Goal: Task Accomplishment & Management: Manage account settings

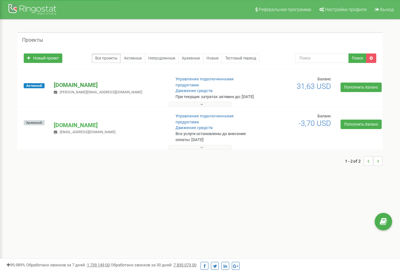
click at [64, 87] on p "[DOMAIN_NAME]" at bounding box center [109, 85] width 111 height 8
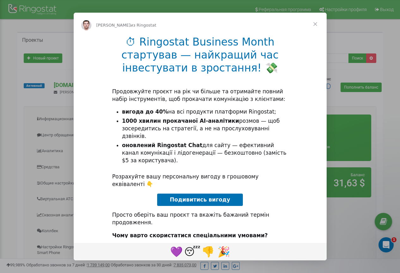
click at [316, 24] on span "Закрыть" at bounding box center [315, 24] width 23 height 23
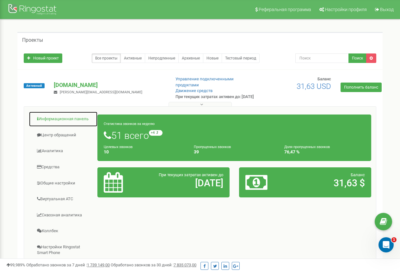
click at [74, 123] on link "Информационная панель" at bounding box center [63, 119] width 69 height 16
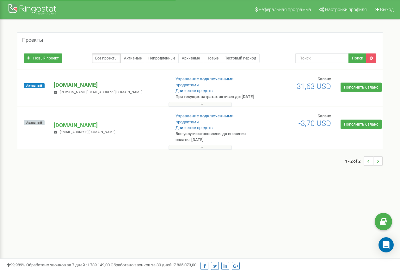
click at [63, 87] on p "[DOMAIN_NAME]" at bounding box center [109, 85] width 111 height 8
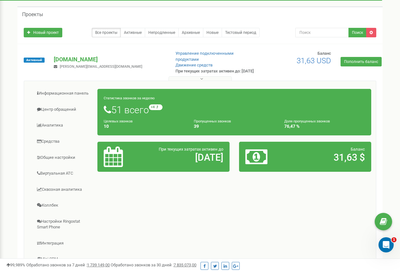
scroll to position [32, 0]
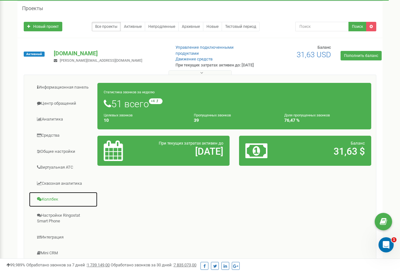
click at [51, 203] on link "Коллбек" at bounding box center [63, 200] width 69 height 16
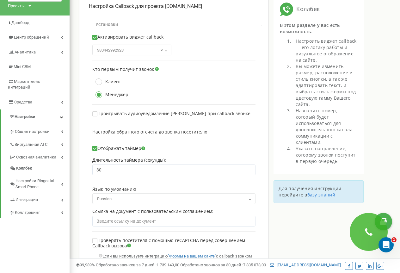
scroll to position [63, 0]
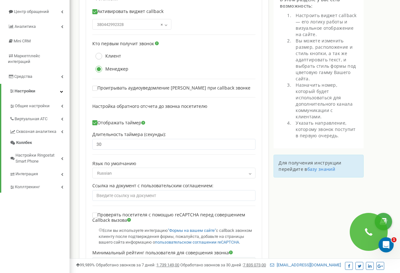
click at [251, 175] on b at bounding box center [250, 174] width 5 height 4
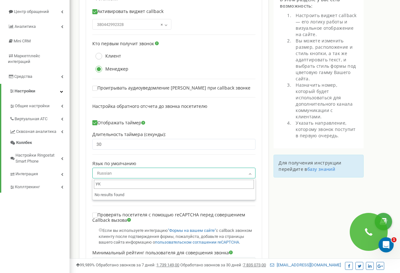
type input "У"
type input "Украи"
click at [302, 207] on div "Настройка Callback для проекта helpauto.ua Установки Активировать виджет callba…" at bounding box center [221, 224] width 294 height 504
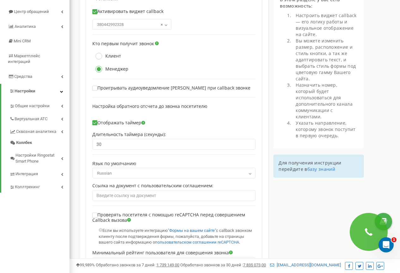
click at [250, 173] on b at bounding box center [250, 174] width 5 height 4
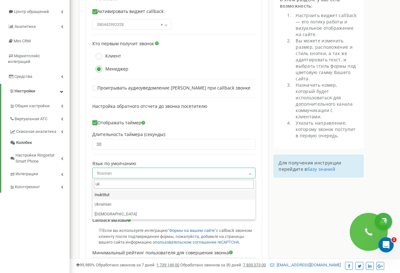
type input "ukr"
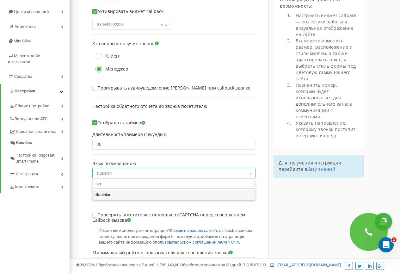
select select "uk"
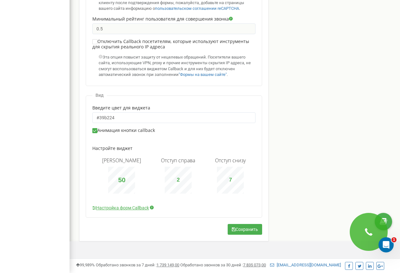
scroll to position [303, 0]
click at [239, 229] on button "Сохранить" at bounding box center [245, 229] width 35 height 11
click at [242, 229] on button "Сохранить" at bounding box center [245, 229] width 35 height 11
type input "9"
click at [388, 245] on icon "Открыть службу сообщений Intercom" at bounding box center [386, 244] width 10 height 10
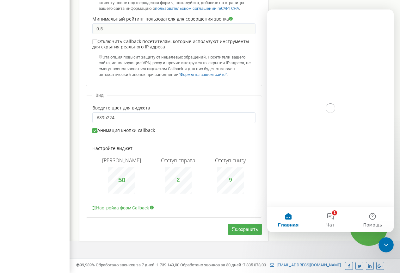
scroll to position [0, 0]
click at [333, 216] on button "1 Чат" at bounding box center [331, 219] width 42 height 25
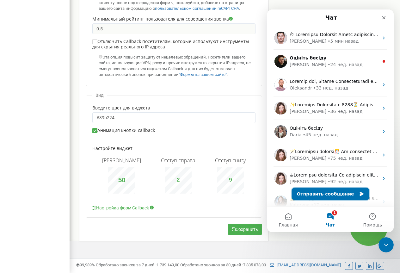
click at [327, 194] on button "Отправить сообщение" at bounding box center [331, 194] width 78 height 13
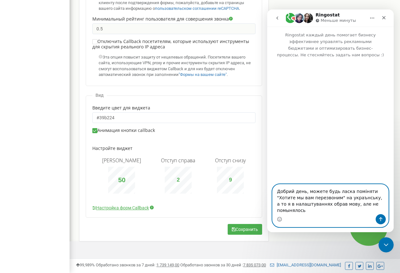
click at [309, 211] on textarea "Добрий день, можете будь ласка поміняти "Хотите мы вам перезвоним" на украънськ…" at bounding box center [331, 200] width 116 height 30
click at [315, 204] on textarea "Добрий день, можете будь ласка поміняти "Хотите мы вам перезвоним" на украънськ…" at bounding box center [331, 200] width 116 height 30
click at [289, 211] on textarea "Добрий день, можете будь ласка поміняти "Хотите мы вам перезвоним" на украънськ…" at bounding box center [331, 200] width 116 height 30
click at [339, 199] on textarea "Добрий день, можете будь ласка поміняти "Хотите мы вам перезвоним" на украънськ…" at bounding box center [331, 200] width 116 height 30
type textarea "Добрий день, можете будь ласка поміняти "Хотите мы вам перезвоним" на українськ…"
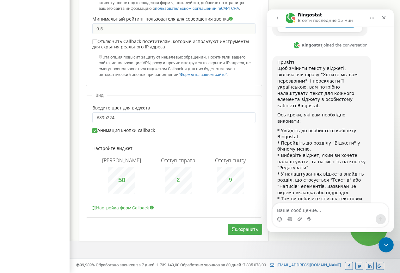
scroll to position [279, 0]
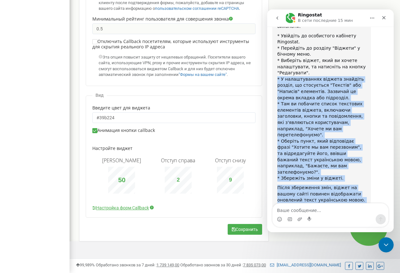
drag, startPoint x: 332, startPoint y: 184, endPoint x: 274, endPoint y: 30, distance: 164.7
click at [274, 30] on div "Добрий день, можете будь ласка поміняти "Хотите мы вам перезвоним" на українськ…" at bounding box center [331, 26] width 117 height 479
click at [274, 30] on div "Привіт! Щоб змінити текст у віджеті, включаючи фразу "Хотите мы вам перезвоним"…" at bounding box center [322, 84] width 99 height 247
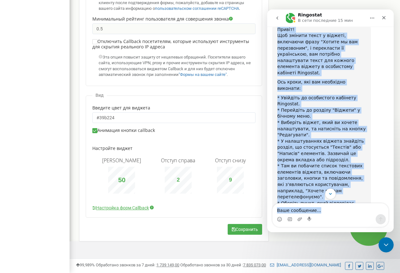
scroll to position [285, 0]
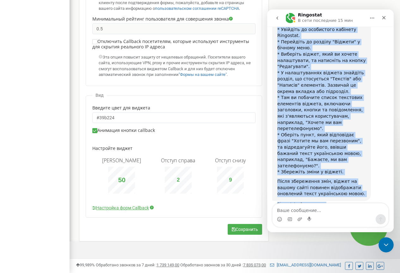
drag, startPoint x: 278, startPoint y: 69, endPoint x: 351, endPoint y: 190, distance: 141.4
click at [351, 190] on div "Добрий день, можете будь ласка поміняти "Хотите мы вам перезвоним" на українськ…" at bounding box center [331, 24] width 117 height 486
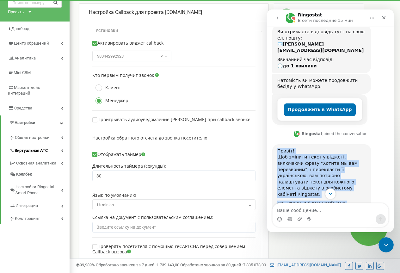
scroll to position [0, 0]
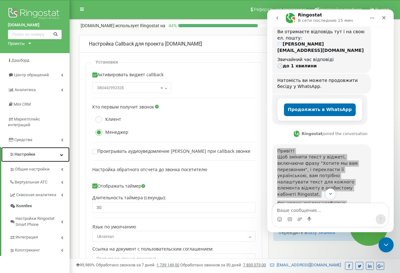
click at [63, 153] on icon at bounding box center [61, 154] width 3 height 3
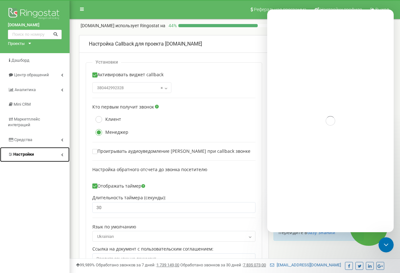
click at [63, 153] on icon at bounding box center [62, 154] width 2 height 3
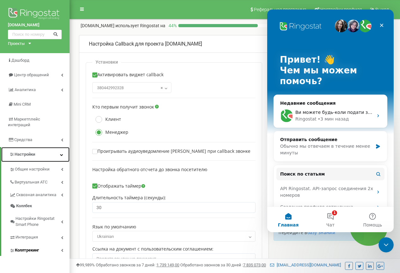
scroll to position [63, 0]
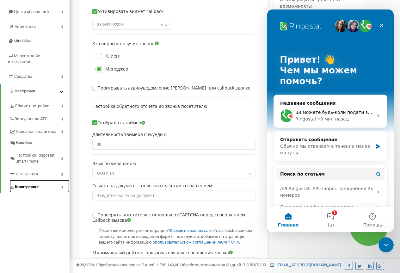
click at [63, 186] on icon at bounding box center [62, 187] width 2 height 3
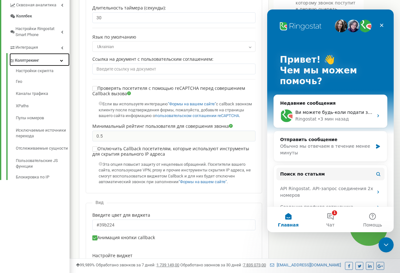
scroll to position [0, 0]
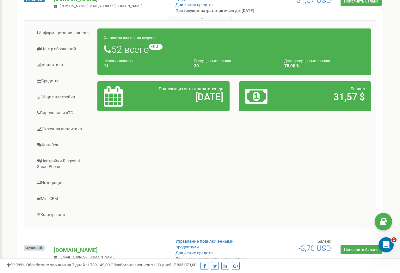
scroll to position [95, 0]
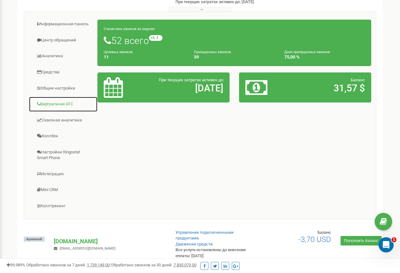
click at [62, 111] on link "Виртуальная АТС" at bounding box center [63, 105] width 69 height 16
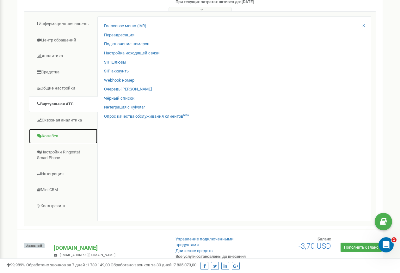
click at [69, 143] on link "Коллбек" at bounding box center [63, 137] width 69 height 16
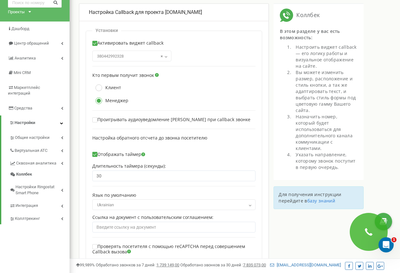
scroll to position [127, 0]
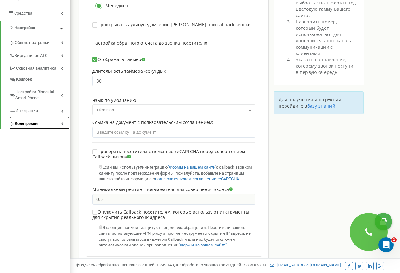
click at [62, 122] on icon at bounding box center [62, 123] width 2 height 3
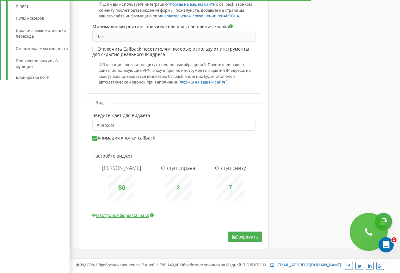
scroll to position [303, 0]
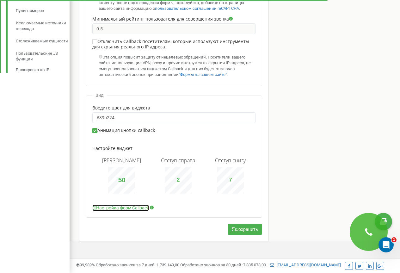
click at [131, 208] on link "Настройка форм Callback" at bounding box center [120, 208] width 57 height 6
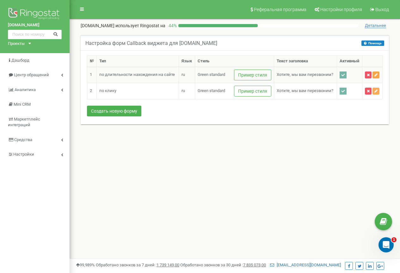
click at [377, 75] on icon at bounding box center [376, 75] width 3 height 4
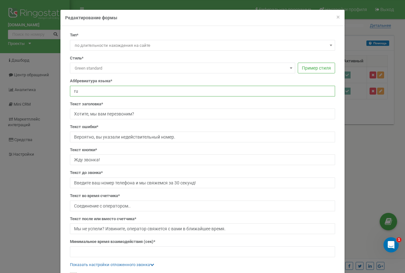
click at [78, 90] on input "ru" at bounding box center [202, 91] width 265 height 11
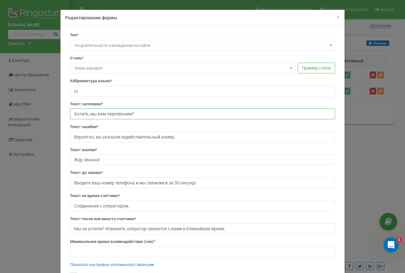
click at [115, 116] on input "Хотите, мы вам перезвоним?" at bounding box center [202, 114] width 265 height 11
drag, startPoint x: 130, startPoint y: 114, endPoint x: 49, endPoint y: 112, distance: 81.1
click at [52, 112] on div "× Close Редактирование формы Тип* по длительности нахождения на сайте по клику …" at bounding box center [202, 136] width 405 height 273
drag, startPoint x: 59, startPoint y: 112, endPoint x: 9, endPoint y: 109, distance: 50.1
click at [11, 110] on div "× Close Редактирование формы Тип* по длительности нахождения на сайте по клику …" at bounding box center [202, 136] width 405 height 273
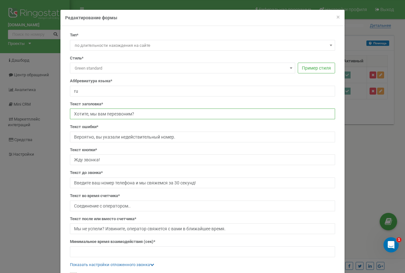
click at [143, 112] on input "Хотите, мы вам перезвоним?" at bounding box center [202, 114] width 265 height 11
type input "Х"
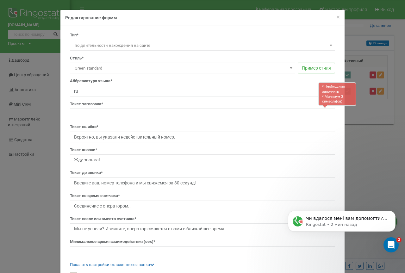
click at [330, 46] on b at bounding box center [331, 46] width 3 height 2
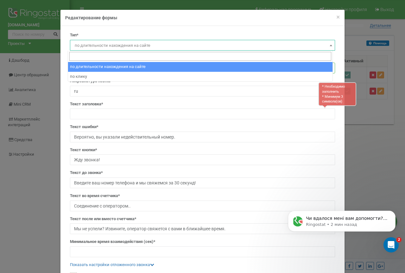
click at [330, 46] on b at bounding box center [331, 46] width 3 height 2
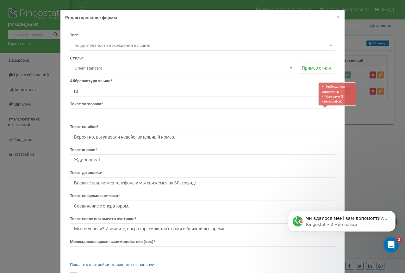
click at [290, 68] on b at bounding box center [291, 68] width 3 height 2
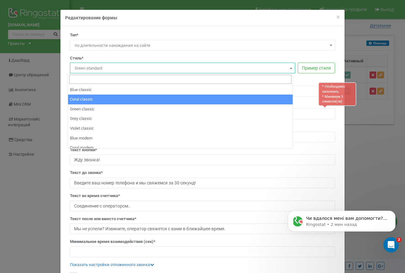
scroll to position [32, 0]
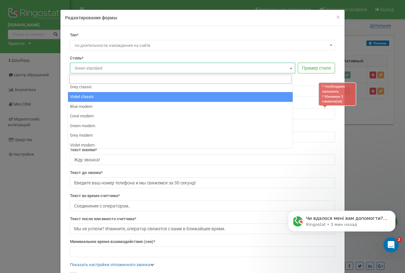
click at [283, 30] on div "Тип* по длительности нахождения на сайте по клику по длительности нахождения на…" at bounding box center [202, 177] width 284 height 302
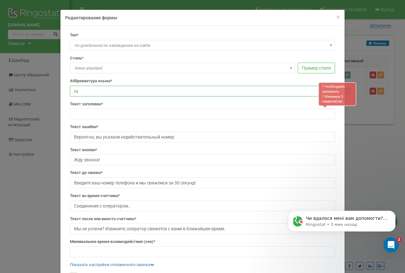
click at [85, 91] on input "ru" at bounding box center [202, 91] width 265 height 11
type input "r"
type input "ua"
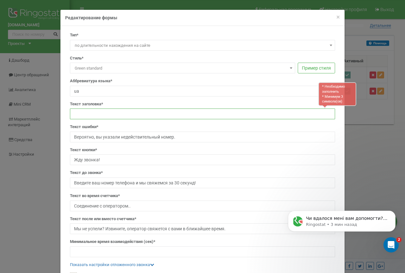
click at [77, 117] on input "text" at bounding box center [202, 114] width 265 height 11
type input "P"
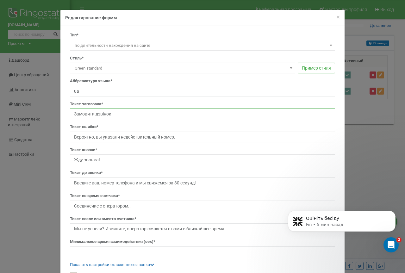
type input "Замовити дзвінок!"
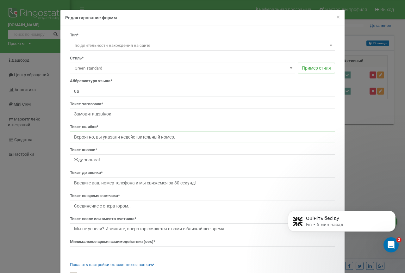
drag, startPoint x: 180, startPoint y: 136, endPoint x: 11, endPoint y: 138, distance: 169.1
click at [11, 138] on div "× Close Редактирование формы Тип* по длительности нахождения на сайте по клику …" at bounding box center [202, 136] width 405 height 273
click at [180, 135] on input "Вероятно, вы указали недействительный номер." at bounding box center [202, 137] width 265 height 11
type input "В"
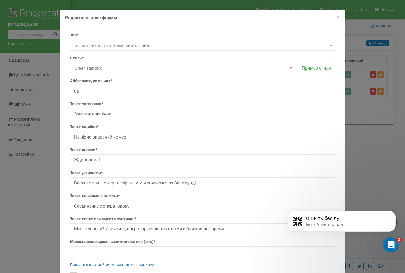
type input "Не вірно вказаний номер"
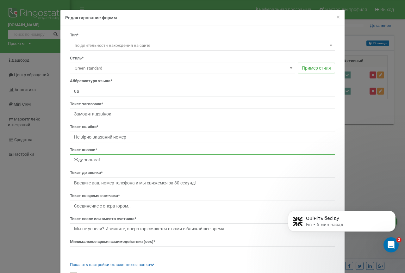
drag, startPoint x: 68, startPoint y: 162, endPoint x: 61, endPoint y: 161, distance: 7.3
click at [61, 162] on div "Тип* по длительности нахождения на сайте по клику по длительности нахождения на…" at bounding box center [202, 177] width 284 height 302
type input "Чекаю на дзвінок!"
drag, startPoint x: 167, startPoint y: 182, endPoint x: 46, endPoint y: 179, distance: 121.6
click at [50, 177] on div "× Close Редактирование формы Тип* по длительности нахождения на сайте по клику …" at bounding box center [202, 136] width 405 height 273
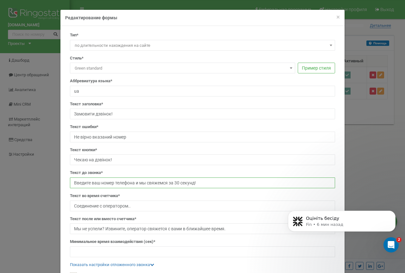
click at [167, 183] on input "Введите ваш номер телефона и мы свяжемся за 30 секунд!" at bounding box center [202, 183] width 265 height 11
drag, startPoint x: 82, startPoint y: 183, endPoint x: 233, endPoint y: 181, distance: 151.0
click at [233, 181] on input "Перезвонемо за 30 секунд!" at bounding box center [202, 183] width 265 height 11
click at [82, 183] on input "Перезвонемо за 30 секунд!" at bounding box center [202, 183] width 265 height 11
type input "Перезвонемо за 30 секунд!"
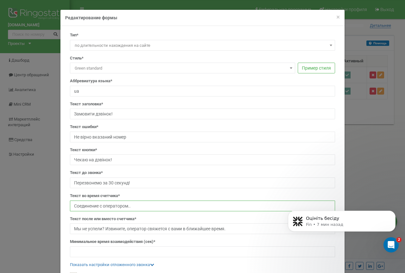
click at [132, 207] on input "Соединение с оператором.." at bounding box center [202, 206] width 265 height 11
type input "С"
type input "З'єднання з менеджером"
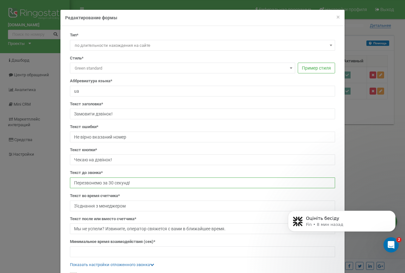
click at [83, 183] on input "Перезвонемо за 30 секунд!" at bounding box center [202, 183] width 265 height 11
type input "Передзвонемо за 30 секунд!"
drag, startPoint x: 100, startPoint y: 230, endPoint x: 67, endPoint y: 231, distance: 32.6
click at [70, 231] on input "Мы не успели? Извините, оператор свяжется с вами в ближайшее время." at bounding box center [202, 229] width 265 height 11
drag, startPoint x: 124, startPoint y: 228, endPoint x: 107, endPoint y: 229, distance: 17.5
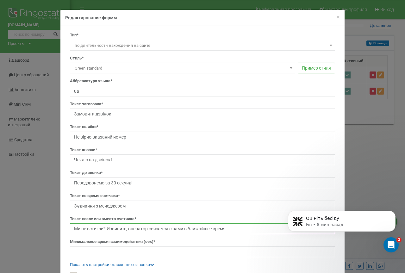
click at [106, 230] on input "Ми не встигли? Извините, оператор свяжется с вами в ближайшее время." at bounding box center [202, 229] width 265 height 11
drag, startPoint x: 226, startPoint y: 229, endPoint x: 16, endPoint y: 230, distance: 209.3
click at [18, 230] on div "× Close Редактирование формы Тип* по длительности нахождения на сайте по клику …" at bounding box center [202, 136] width 405 height 273
click at [225, 228] on input "Ми не встигли? Вибачте, оператор свяжется с вами в ближайшее время." at bounding box center [202, 229] width 265 height 11
type input "М"
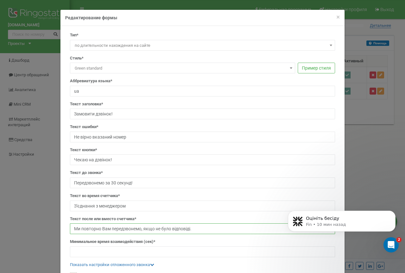
type input "Ми повторно Вам передзвонемо, якщо не було відповіді."
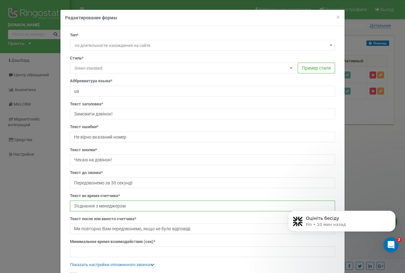
click at [135, 203] on input "З'єднання з менеджером" at bounding box center [202, 206] width 265 height 11
type input "З'єднання з менеджером."
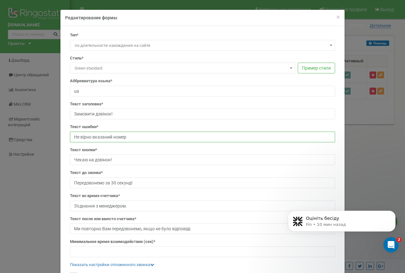
click at [129, 136] on input "Не вірно вказаний номер" at bounding box center [202, 137] width 265 height 11
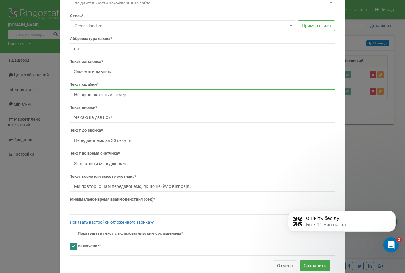
scroll to position [65, 0]
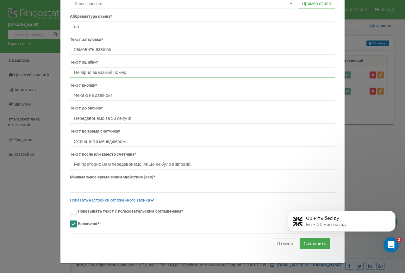
type input "Не вірно вказаний номер."
click at [301, 244] on body "Оцініть бесіду Fin • 11 мин назад" at bounding box center [342, 227] width 122 height 54
click at [315, 243] on body "Оцініть бесіду Fin • 11 мин назад" at bounding box center [342, 227] width 122 height 54
click at [305, 242] on body "Оцініть бесіду Fin • 11 мин назад" at bounding box center [342, 227] width 122 height 54
click at [306, 242] on body "Оцініть бесіду Fin • 11 мин назад" at bounding box center [342, 227] width 122 height 54
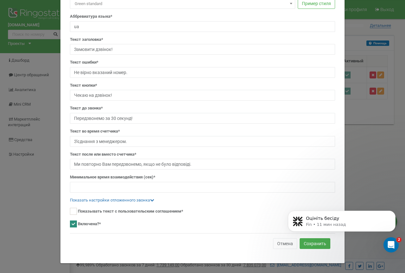
click at [306, 242] on body "Оцініть бесіду Fin • 11 мин назад" at bounding box center [342, 227] width 122 height 54
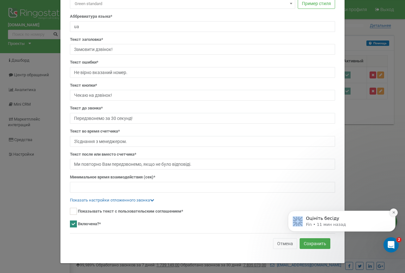
click at [395, 212] on icon "Dismiss notification" at bounding box center [393, 212] width 3 height 3
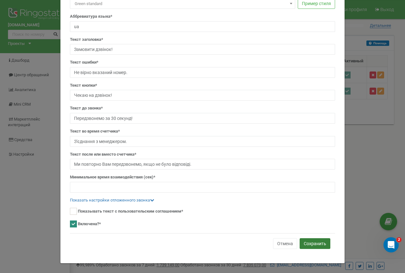
click at [314, 244] on button "Сохранить" at bounding box center [315, 243] width 31 height 11
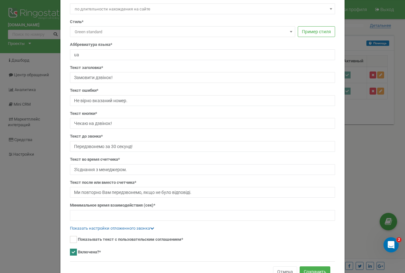
scroll to position [1, 0]
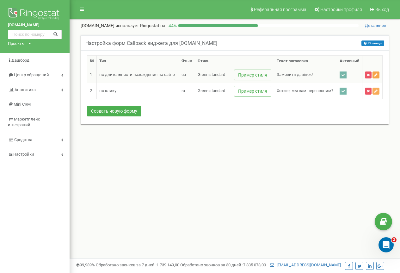
click at [377, 75] on icon at bounding box center [376, 75] width 3 height 4
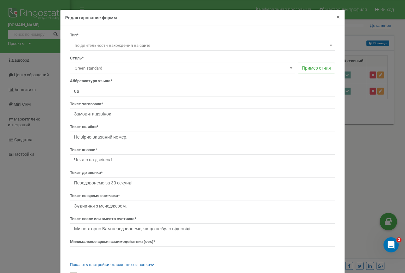
click at [337, 18] on span "×" at bounding box center [338, 17] width 3 height 8
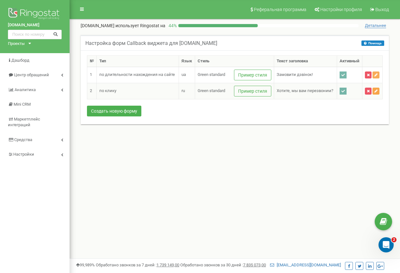
click at [377, 90] on icon at bounding box center [376, 91] width 3 height 4
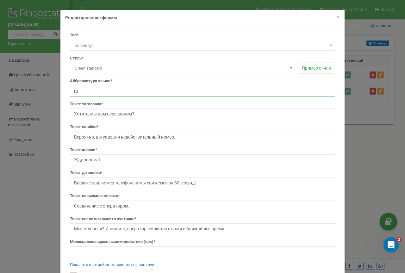
click at [79, 89] on input "ru" at bounding box center [202, 91] width 265 height 11
type input "r"
type input "ua"
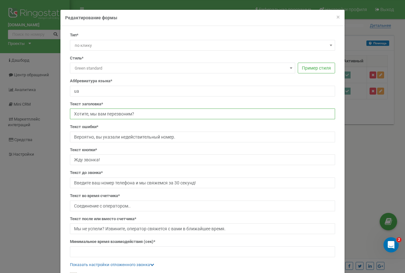
click at [136, 114] on input "Хотите, мы вам перезвоним?" at bounding box center [202, 114] width 265 height 11
type input "Х"
type input "Замовити дзвінок!"
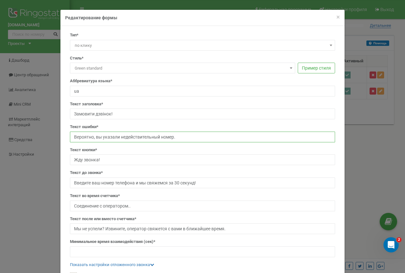
click at [179, 136] on input "Вероятно, вы указали недействительный номер." at bounding box center [202, 137] width 265 height 11
type input "В"
type input "Не вірно вказаний номер."
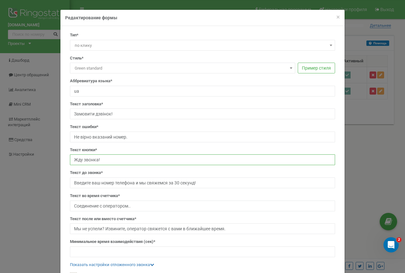
click at [99, 159] on input "Жду звонка!" at bounding box center [202, 159] width 265 height 11
type input "Ж"
type input "Чекаю на дзвінок!"
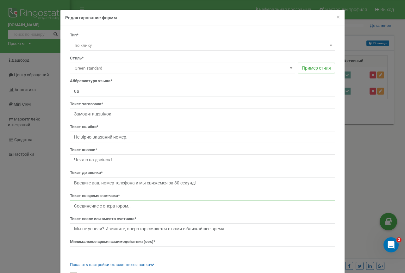
click at [133, 205] on input "Соединение с оператором.." at bounding box center [202, 206] width 265 height 11
type input "С"
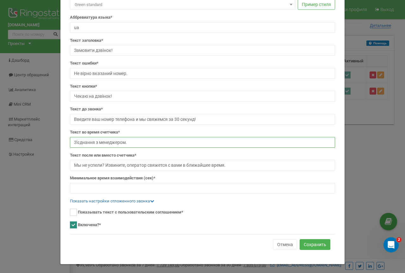
scroll to position [65, 0]
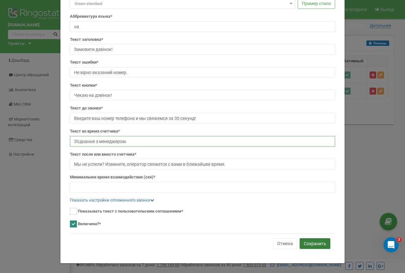
type input "З'єднання з менеджером."
click at [314, 243] on button "Сохранить" at bounding box center [315, 243] width 31 height 11
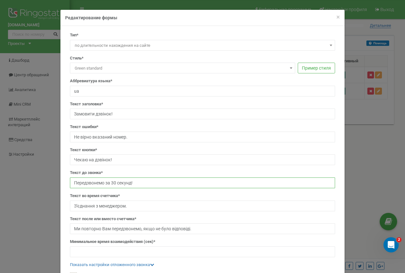
drag, startPoint x: 137, startPoint y: 184, endPoint x: 48, endPoint y: 178, distance: 89.4
click at [50, 178] on div "× Close Редактирование формы Тип* по длительности нахождения на сайте по клику …" at bounding box center [202, 136] width 405 height 273
drag, startPoint x: 4, startPoint y: 225, endPoint x: 8, endPoint y: 223, distance: 4.8
click at [4, 225] on div "× Close Редактирование формы Тип* по длительности нахождения на сайте по клику …" at bounding box center [202, 136] width 405 height 273
click at [337, 17] on span "×" at bounding box center [338, 17] width 3 height 8
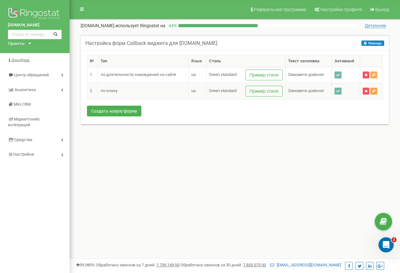
click at [375, 91] on icon at bounding box center [374, 91] width 3 height 4
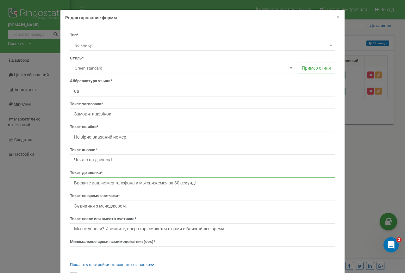
drag, startPoint x: 178, startPoint y: 182, endPoint x: 38, endPoint y: 172, distance: 140.0
click at [39, 172] on div "× Close Редактирование формы Тип* по длительности нахождения на сайте по клику …" at bounding box center [202, 136] width 405 height 273
paste input "Передзвонемо за 30 секунд!"
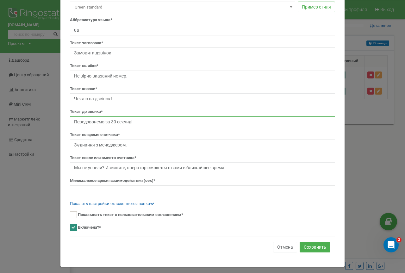
scroll to position [63, 0]
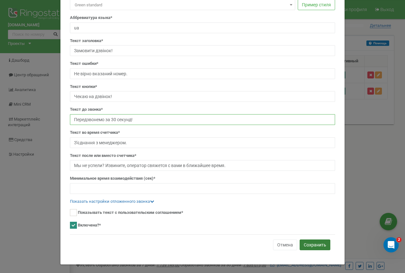
type input "Передзвонемо за 30 секунд!"
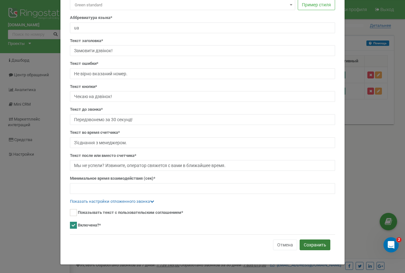
drag, startPoint x: 312, startPoint y: 243, endPoint x: 369, endPoint y: 174, distance: 89.4
click at [311, 243] on button "Сохранить" at bounding box center [315, 245] width 31 height 11
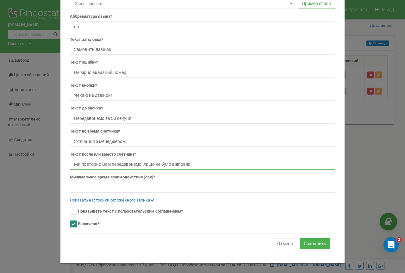
click at [197, 163] on input "Ми повторно Вам передзвонемо, якщо не було відповіді." at bounding box center [202, 164] width 265 height 11
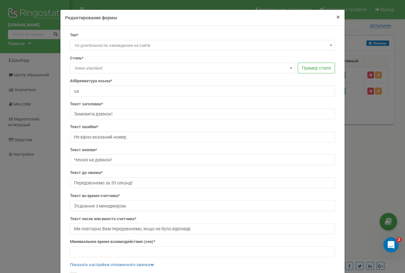
click at [337, 17] on span "×" at bounding box center [338, 17] width 3 height 8
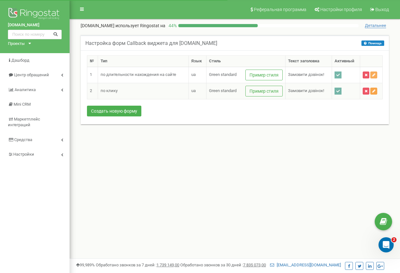
click at [375, 91] on icon at bounding box center [374, 91] width 3 height 4
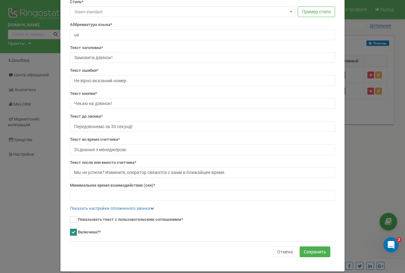
scroll to position [65, 0]
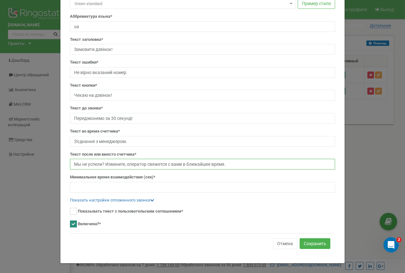
click at [232, 165] on input "Мы не успели? Извините, оператор свяжется с вами в ближайшее время." at bounding box center [202, 164] width 265 height 11
paste input "и повторно Вам передзвонемо, якщо не було відповіді"
type input "Ми повторно Вам передзвонемо, якщо не було відповіді."
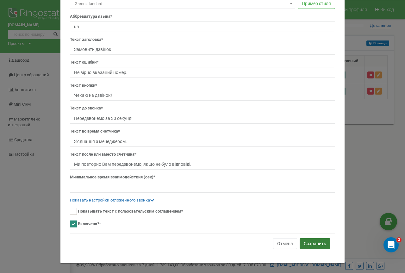
click at [312, 243] on button "Сохранить" at bounding box center [315, 243] width 31 height 11
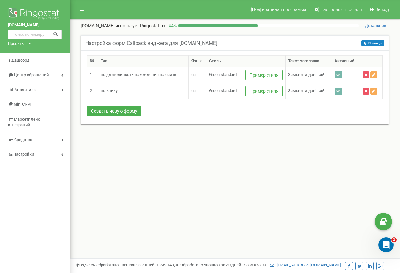
click at [141, 236] on div "Реферальная программа Настройки профиля Выход [DOMAIN_NAME] использует Ringosta…" at bounding box center [235, 190] width 331 height 380
click at [375, 74] on icon at bounding box center [374, 75] width 3 height 4
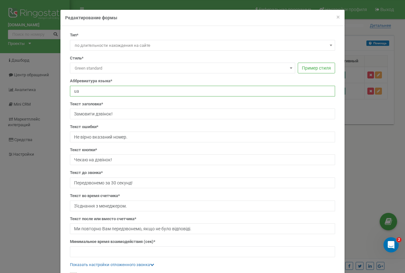
drag, startPoint x: 79, startPoint y: 92, endPoint x: 213, endPoint y: 104, distance: 134.5
click at [65, 91] on div "Тип* по длительности нахождения на сайте по клику по длительности нахождения на…" at bounding box center [202, 175] width 275 height 286
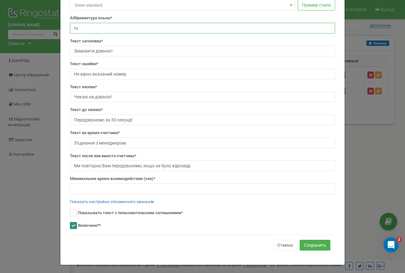
scroll to position [65, 0]
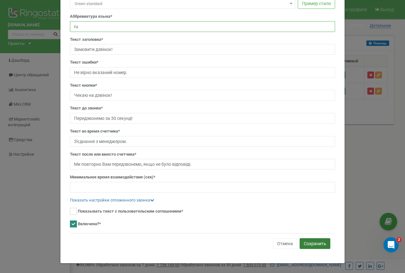
type input "ru"
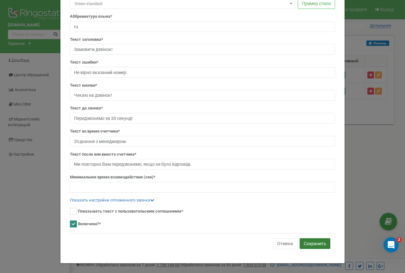
click at [308, 244] on button "Сохранить" at bounding box center [315, 243] width 31 height 11
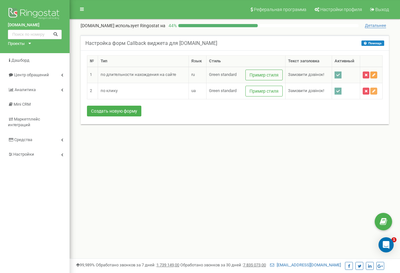
click at [374, 74] on icon at bounding box center [374, 75] width 3 height 4
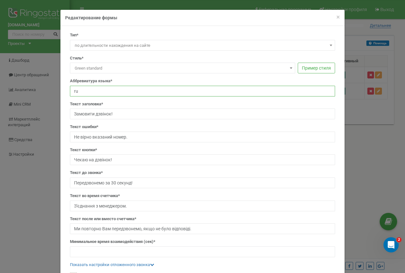
drag, startPoint x: 78, startPoint y: 88, endPoint x: 54, endPoint y: 109, distance: 32.1
click at [46, 89] on div "× Close Редактирование формы Тип* по длительности нахождения на сайте по клику …" at bounding box center [202, 136] width 405 height 273
click at [79, 91] on input "ru" at bounding box center [202, 91] width 265 height 11
type input "r"
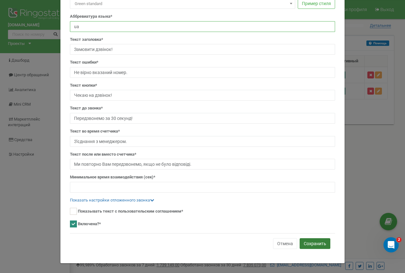
type input "ua"
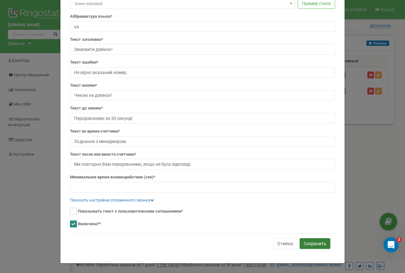
click at [312, 243] on button "Сохранить" at bounding box center [315, 243] width 31 height 11
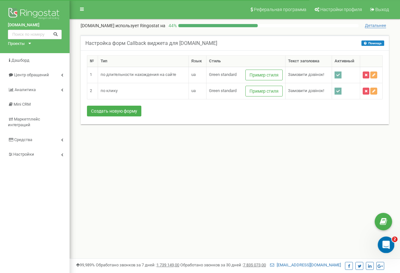
click at [387, 244] on icon "Открыть службу сообщений Intercom" at bounding box center [386, 244] width 10 height 10
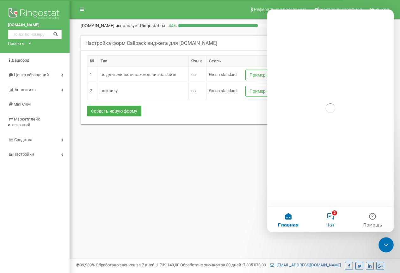
click at [333, 219] on button "2 Чат" at bounding box center [331, 219] width 42 height 25
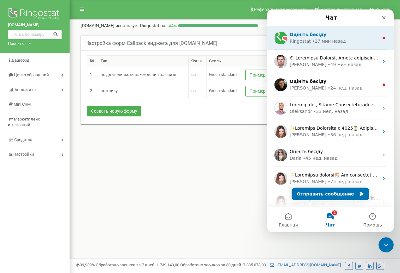
click at [331, 40] on div "• 27 мин назад" at bounding box center [329, 41] width 34 height 7
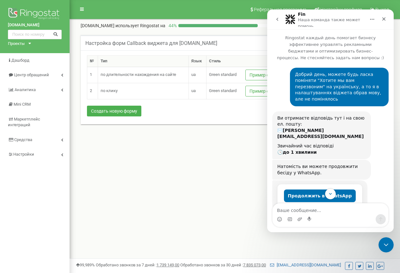
click at [278, 19] on icon "go back" at bounding box center [277, 19] width 5 height 5
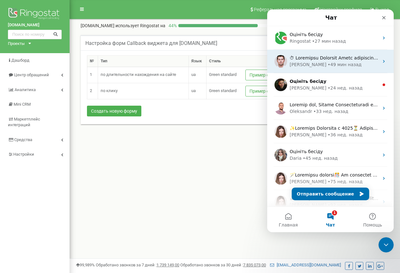
click at [328, 64] on div "• 49 мин назад" at bounding box center [345, 64] width 34 height 7
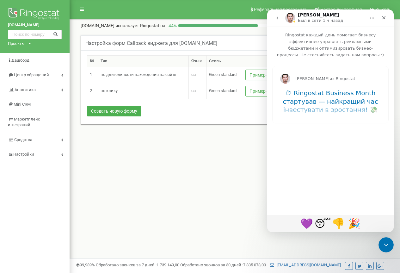
click at [278, 16] on icon "go back" at bounding box center [277, 18] width 5 height 5
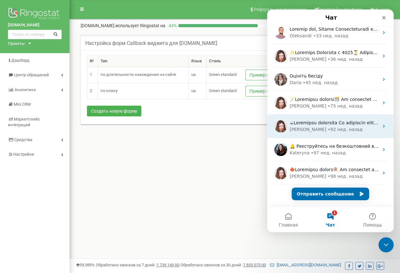
scroll to position [79, 0]
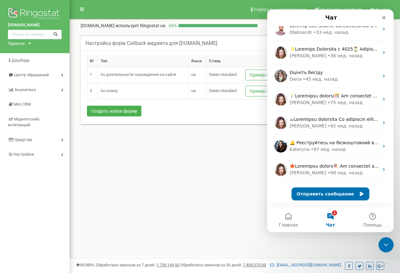
click at [320, 193] on button "Отправить сообщение" at bounding box center [331, 194] width 78 height 13
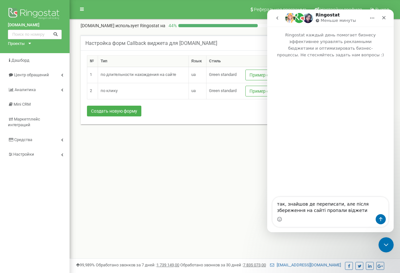
click at [381, 204] on textarea "так, знайшов де переписати, але після збереження на сайті пропали віджети" at bounding box center [331, 205] width 116 height 17
type textarea "так, знайшов де переписати, але після збереження, на сайті пропали віджети"
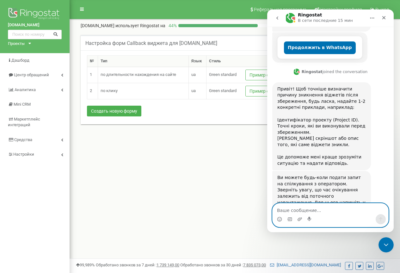
scroll to position [135, 0]
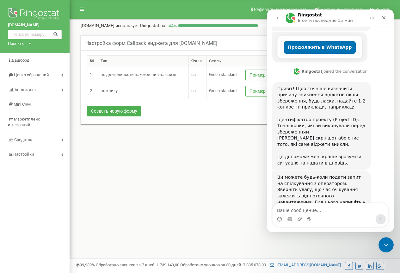
click at [204, 163] on div "Реферальная программа Настройки профиля Выход helpauto.ua использует Ringostat …" at bounding box center [235, 190] width 331 height 380
click at [185, 197] on div "Реферальная программа Настройки профиля Выход helpauto.ua использует Ringostat …" at bounding box center [235, 190] width 331 height 380
click at [192, 189] on div "Реферальная программа Настройки профиля Выход helpauto.ua использует Ringostat …" at bounding box center [235, 190] width 331 height 380
click at [191, 189] on div "Реферальная программа Настройки профиля Выход helpauto.ua использует Ringostat …" at bounding box center [235, 190] width 331 height 380
click at [190, 189] on div "Реферальная программа Настройки профиля Выход helpauto.ua использует Ringostat …" at bounding box center [235, 190] width 331 height 380
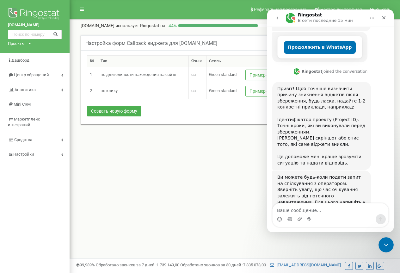
click at [192, 190] on div "Реферальная программа Настройки профиля Выход helpauto.ua использует Ringostat …" at bounding box center [235, 190] width 331 height 380
click at [388, 241] on icon "Закрыть службу сообщений Intercom" at bounding box center [386, 244] width 8 height 8
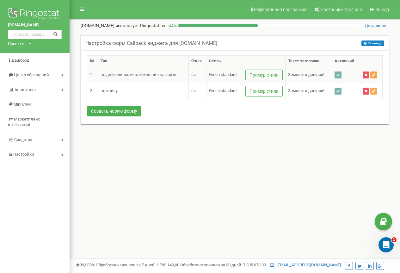
click at [374, 74] on icon at bounding box center [374, 75] width 3 height 4
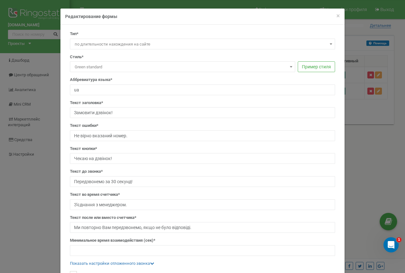
scroll to position [65, 0]
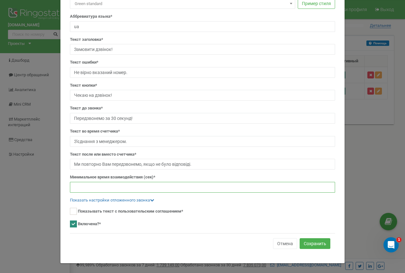
click at [90, 191] on input "text" at bounding box center [202, 187] width 265 height 11
type input "30"
click at [307, 242] on button "Сохранить" at bounding box center [315, 243] width 31 height 11
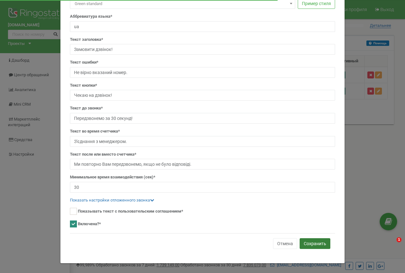
type input "30"
click at [310, 243] on button "Сохранить" at bounding box center [315, 243] width 31 height 11
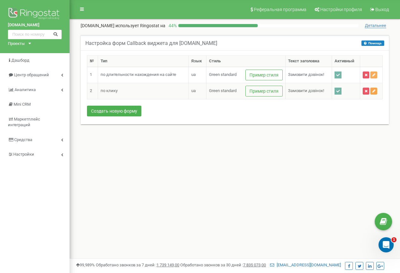
click at [375, 88] on button at bounding box center [374, 91] width 7 height 7
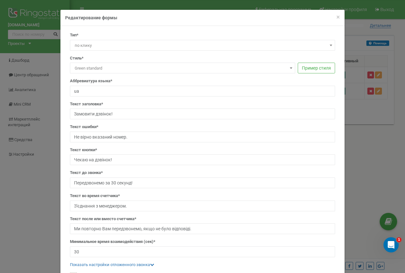
scroll to position [32, 0]
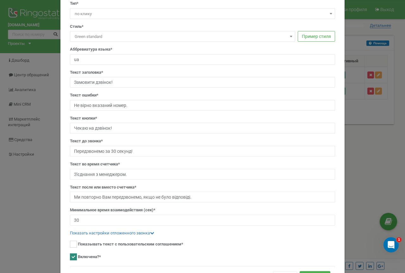
click at [380, 177] on div "× Close Редактирование формы Тип* по длительности нахождения на сайте по клику …" at bounding box center [202, 136] width 405 height 273
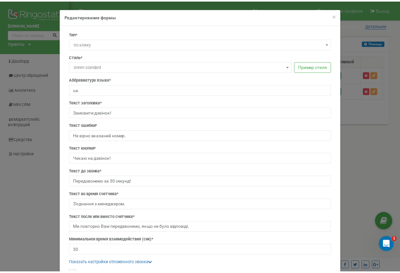
scroll to position [0, 0]
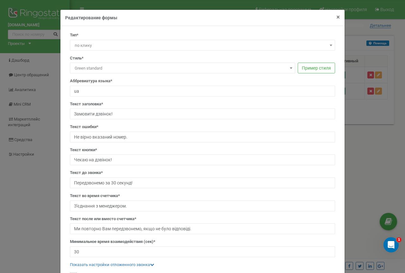
click at [337, 17] on span "×" at bounding box center [338, 17] width 3 height 8
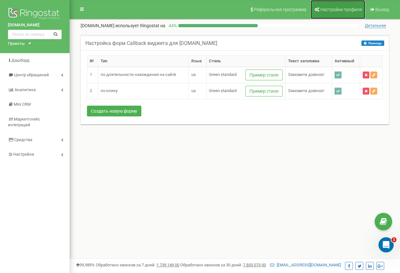
click at [335, 7] on span "Настройки профиля" at bounding box center [342, 9] width 42 height 5
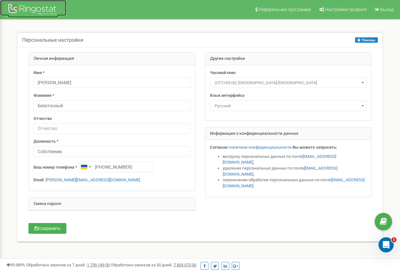
click at [33, 9] on div at bounding box center [33, 10] width 51 height 15
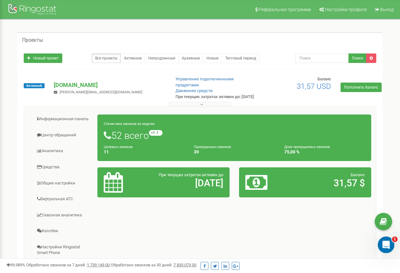
click at [388, 245] on icon "Открыть службу сообщений Intercom" at bounding box center [386, 244] width 10 height 10
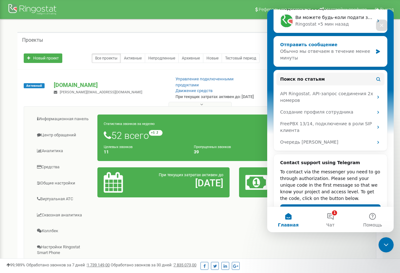
scroll to position [63, 0]
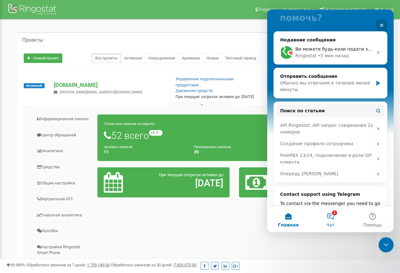
click at [331, 217] on button "1 Чат" at bounding box center [331, 219] width 42 height 25
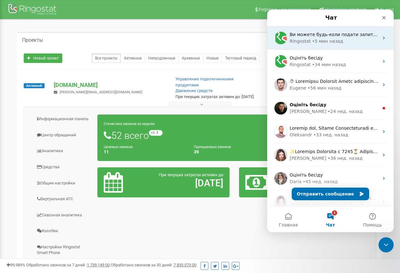
click at [331, 42] on div "• 5 мин назад" at bounding box center [327, 41] width 31 height 7
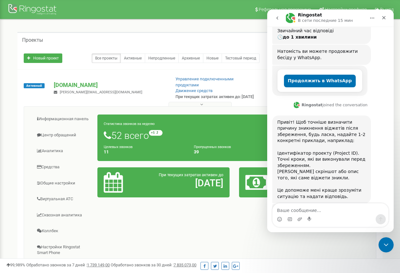
scroll to position [135, 0]
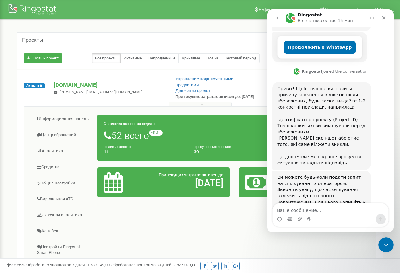
click at [0, 104] on div "Реферальная программа Настройки профиля Выход Проекты Новый проект Все проекты …" at bounding box center [200, 198] width 400 height 396
click at [276, 18] on icon "go back" at bounding box center [277, 18] width 5 height 5
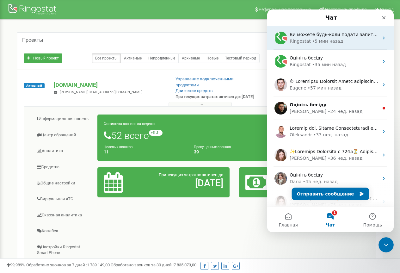
scroll to position [0, 0]
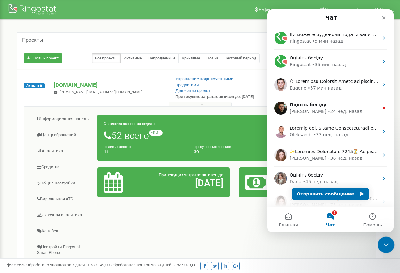
drag, startPoint x: 385, startPoint y: 242, endPoint x: 606, endPoint y: 461, distance: 311.4
click at [385, 241] on icon "Закрыть службу сообщений Intercom" at bounding box center [386, 244] width 8 height 8
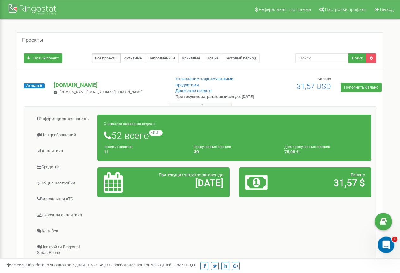
click at [386, 245] on icon "Открыть службу сообщений Intercom" at bounding box center [386, 244] width 10 height 10
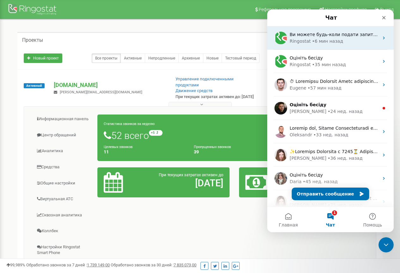
click at [318, 40] on div "• 6 мин назад" at bounding box center [327, 41] width 31 height 7
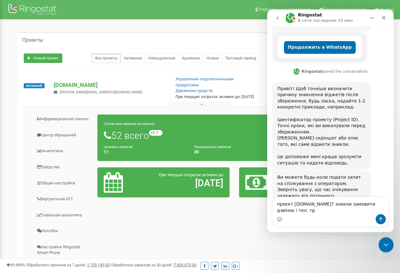
scroll to position [141, 0]
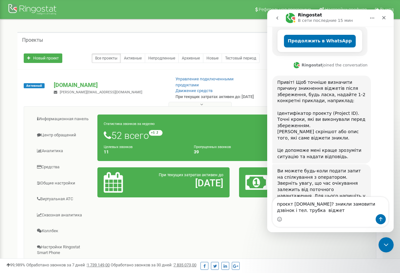
click at [317, 203] on textarea "проєкт Helpauto.ua? зникли замовити дзвінок і тел. трубка віджет" at bounding box center [331, 205] width 116 height 17
click at [317, 210] on textarea "проєкт [DOMAIN_NAME], зникли замовити дзвінок і тел. трубка віджет" at bounding box center [331, 205] width 116 height 17
type textarea "проєкт [DOMAIN_NAME], зникли замовити дзвінок і тел. трубка віджет"
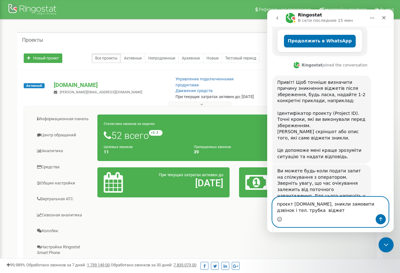
click at [279, 219] on icon "Средство выбора эмодзи" at bounding box center [279, 219] width 5 height 5
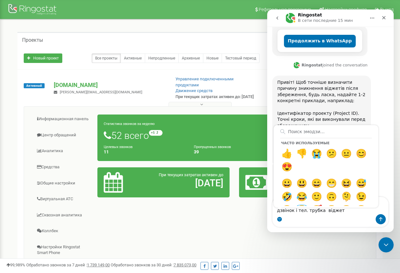
click at [388, 182] on div "так, знайшов де переписати, але після збереження, на сайті пропали віджети Серг…" at bounding box center [331, 70] width 127 height 306
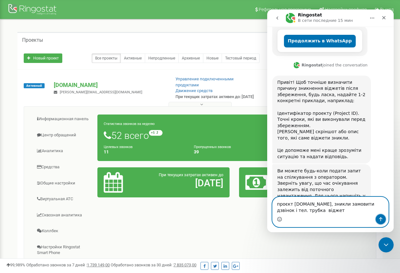
click at [381, 220] on icon "Отправить сообщение…" at bounding box center [381, 219] width 5 height 5
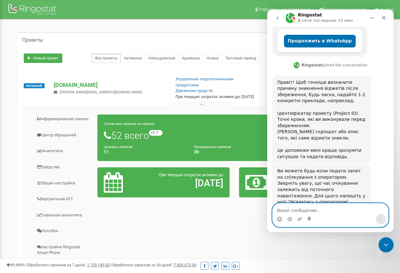
scroll to position [160, 0]
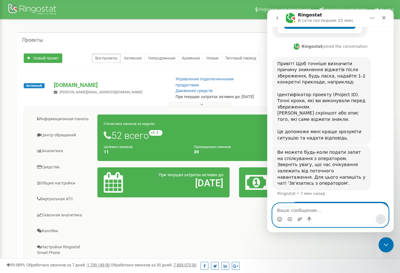
click at [300, 220] on icon "Добавить вложение" at bounding box center [300, 219] width 5 height 5
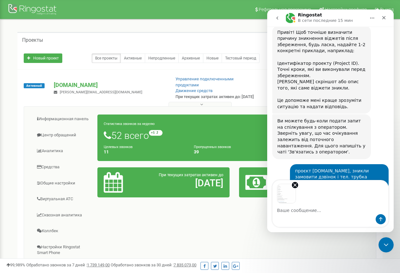
scroll to position [214, 0]
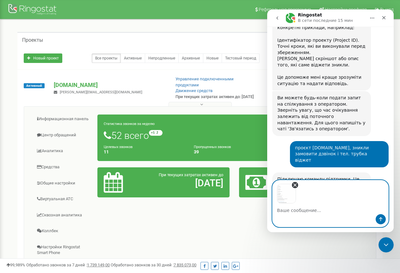
click at [295, 186] on icon "Remove image 1" at bounding box center [296, 185] width 6 height 6
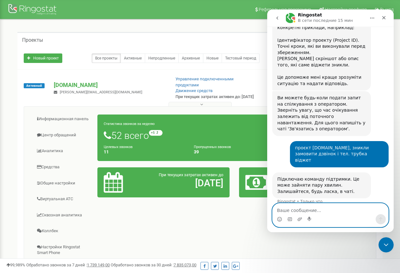
scroll to position [191, 0]
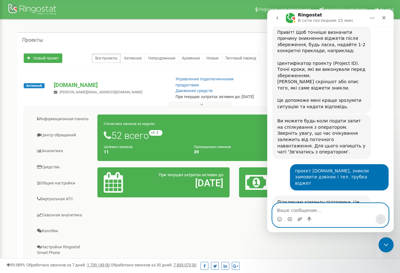
click at [301, 218] on icon "Добавить вложение" at bounding box center [300, 218] width 4 height 3
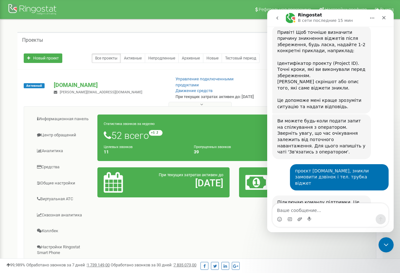
scroll to position [214, 0]
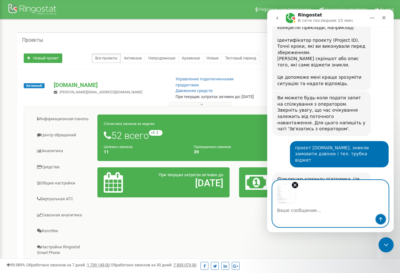
click at [382, 217] on icon "Отправить сообщение…" at bounding box center [381, 219] width 5 height 5
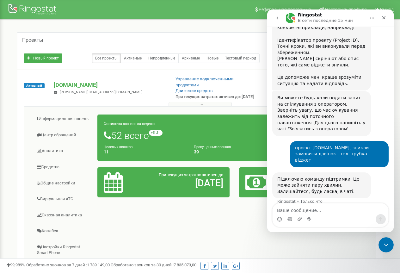
scroll to position [288, 0]
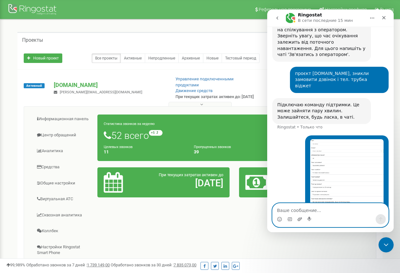
click at [300, 219] on icon "Добавить вложение" at bounding box center [300, 218] width 4 height 3
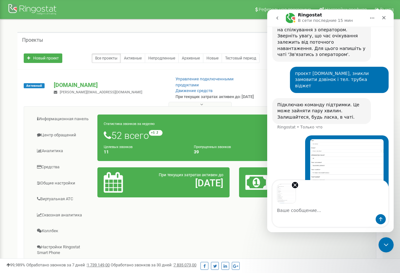
scroll to position [312, 0]
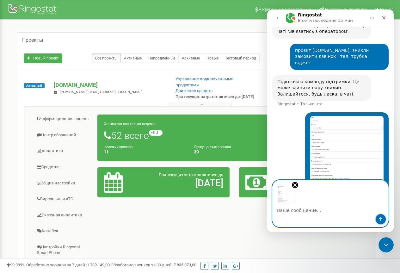
click at [385, 219] on button "Отправить сообщение…" at bounding box center [381, 219] width 10 height 10
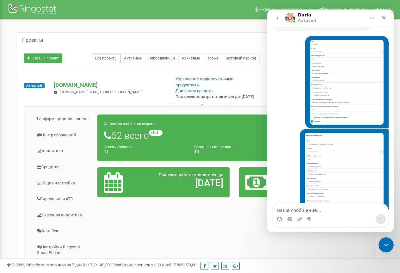
scroll to position [424, 0]
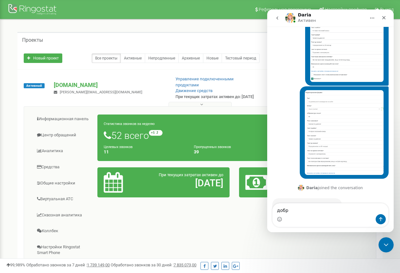
type textarea "добре"
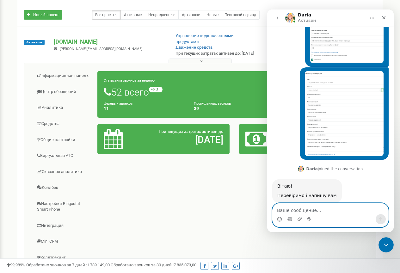
scroll to position [127, 0]
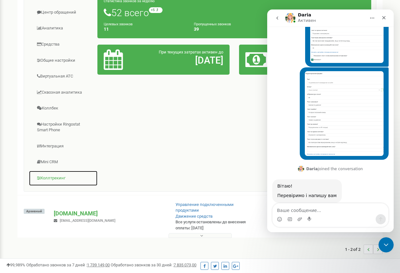
click at [54, 180] on link "Коллтрекинг" at bounding box center [63, 179] width 69 height 16
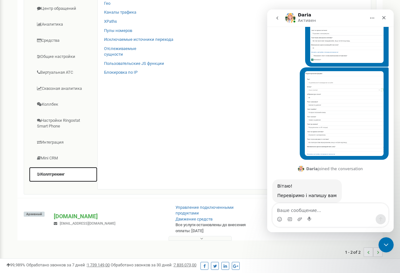
scroll to position [0, 0]
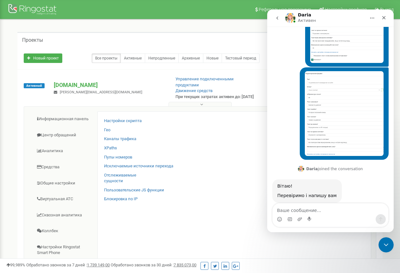
click at [336, 71] on img "Сергей говорит…" at bounding box center [344, 113] width 79 height 85
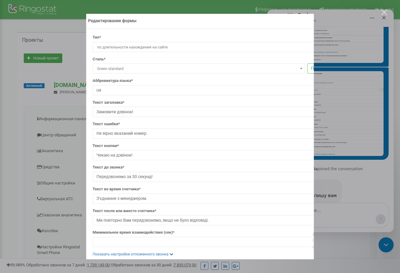
click at [384, 12] on div "Закрыть" at bounding box center [385, 12] width 6 height 6
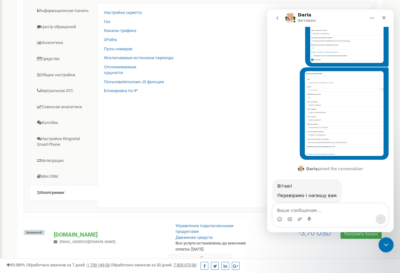
scroll to position [135, 0]
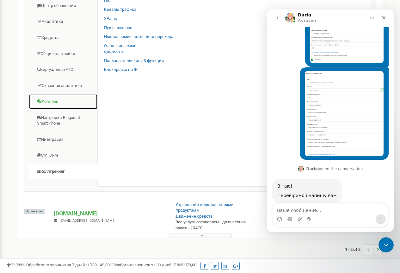
click at [48, 101] on link "Коллбек" at bounding box center [63, 102] width 69 height 16
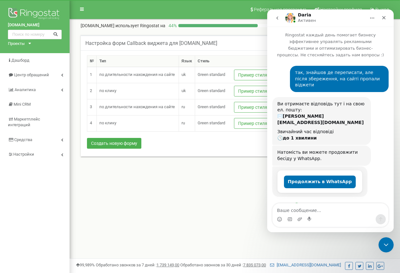
scroll to position [443, 0]
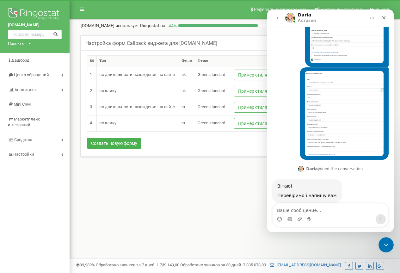
click at [226, 205] on div "Реферальная программа Настройки профиля Выход [DOMAIN_NAME] использует Ringosta…" at bounding box center [235, 190] width 331 height 380
click at [386, 242] on icon "Закрыть службу сообщений Intercom" at bounding box center [386, 244] width 8 height 8
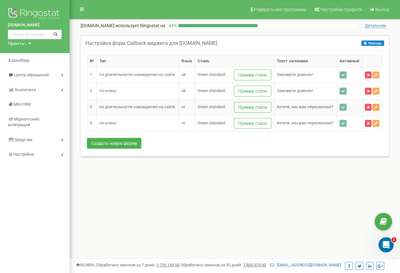
click at [376, 108] on icon at bounding box center [376, 107] width 3 height 4
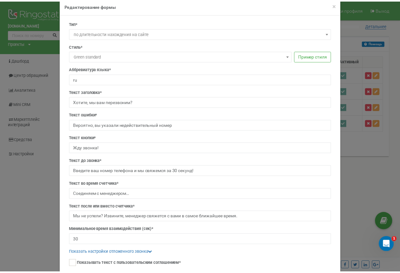
scroll to position [0, 0]
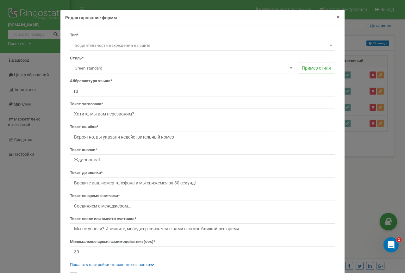
click at [337, 16] on span "×" at bounding box center [338, 17] width 3 height 8
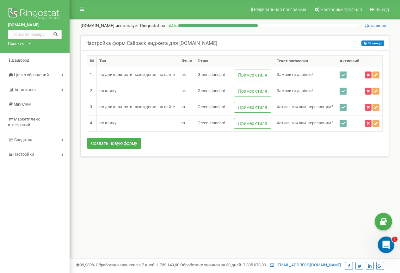
click at [387, 244] on icon "Открыть службу сообщений Intercom" at bounding box center [386, 244] width 10 height 10
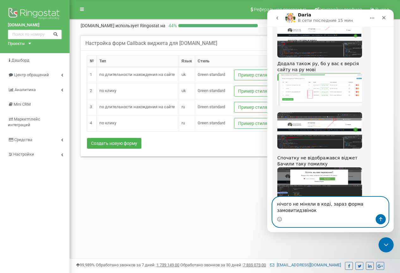
scroll to position [736, 0]
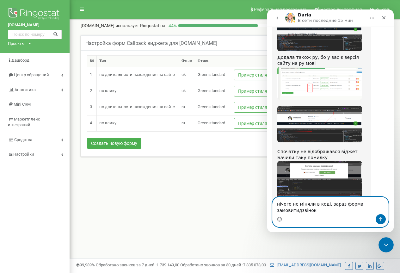
click at [296, 210] on textarea "нічого не міняли в коді, зараз форма замовитидзвінок" at bounding box center [331, 205] width 116 height 17
click at [300, 212] on textarea "нічого не міняли в коді, зараз форма замовити дзвінок" at bounding box center [331, 205] width 116 height 17
type textarea "нічого не міняли в коді, зараз форма замовити дзвінок, через раз з'являється"
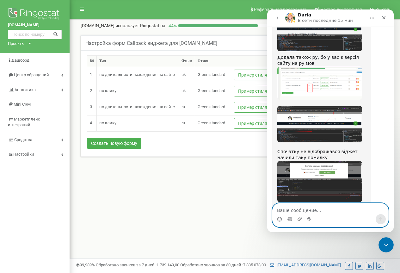
scroll to position [755, 0]
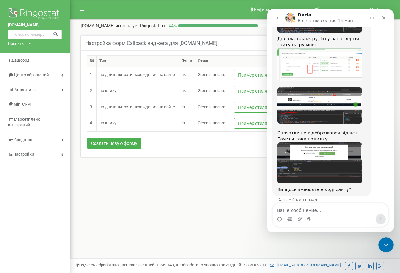
click at [318, 142] on img "Daria говорит…" at bounding box center [320, 162] width 85 height 41
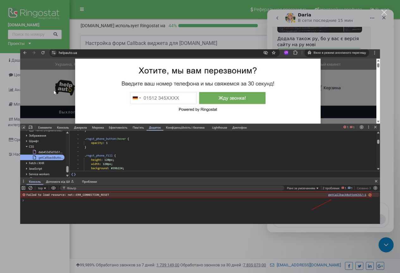
scroll to position [0, 0]
click at [384, 10] on div "Закрыть" at bounding box center [385, 12] width 6 height 6
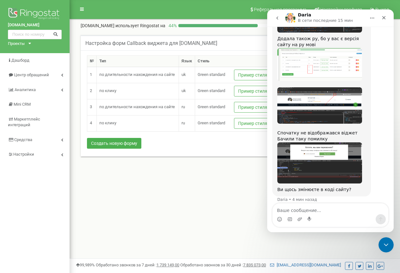
click at [325, 87] on img "Daria говорит…" at bounding box center [320, 105] width 85 height 36
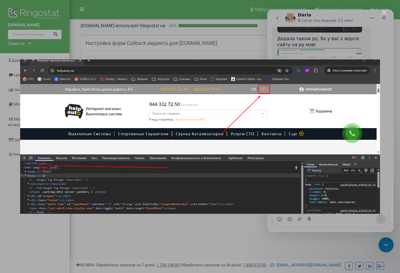
click at [384, 12] on div "Закрыть" at bounding box center [385, 12] width 6 height 6
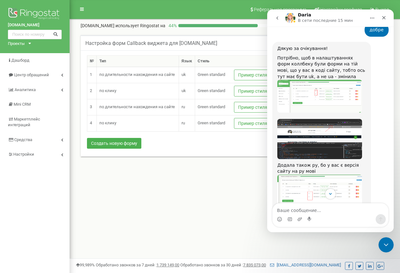
scroll to position [755, 0]
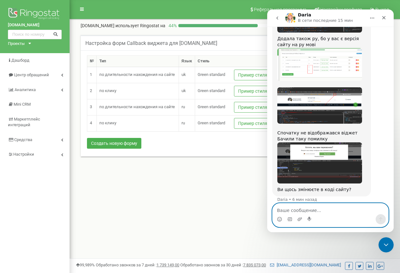
click at [287, 212] on textarea "Ваше сообщение..." at bounding box center [331, 209] width 116 height 11
type textarea "трубка є постійно"
